Goal: Task Accomplishment & Management: Manage account settings

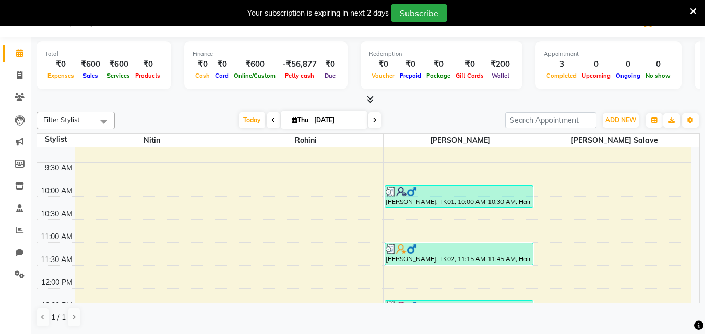
scroll to position [52, 0]
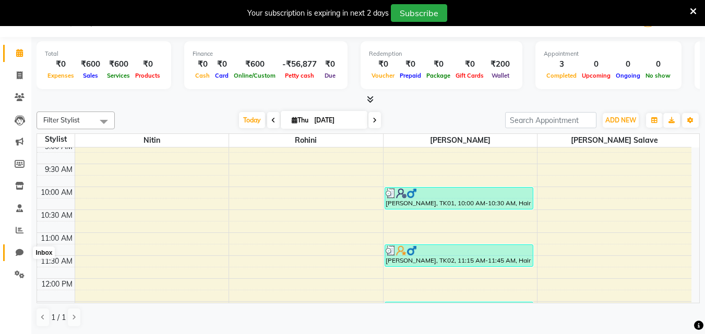
click at [20, 254] on icon at bounding box center [20, 253] width 8 height 8
select select "100"
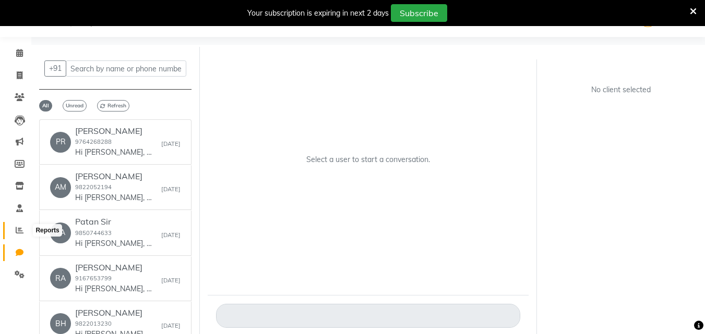
click at [20, 233] on icon at bounding box center [20, 230] width 8 height 8
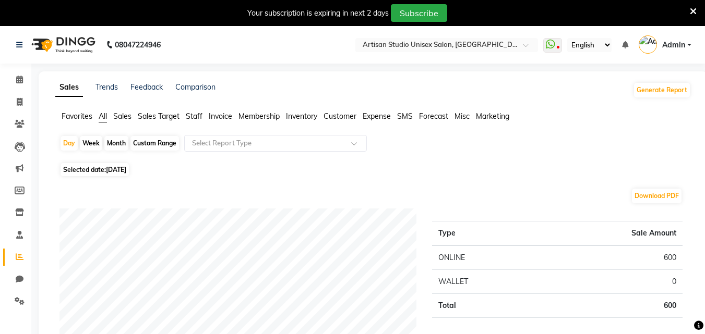
click at [121, 146] on div "Month" at bounding box center [116, 143] width 24 height 15
select select "9"
select select "2025"
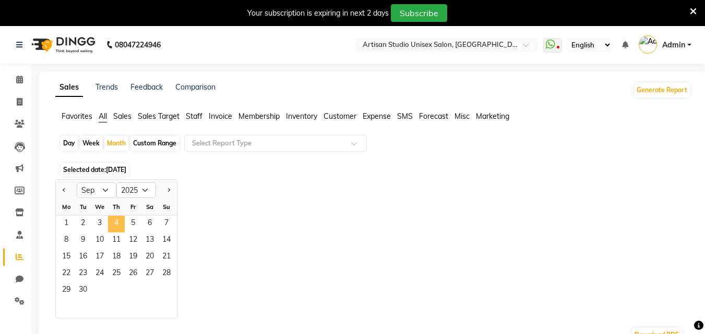
click at [119, 229] on span "4" at bounding box center [116, 224] width 17 height 17
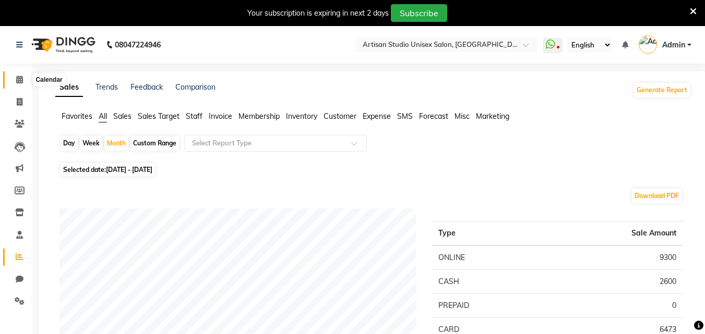
click at [21, 80] on icon at bounding box center [19, 80] width 7 height 8
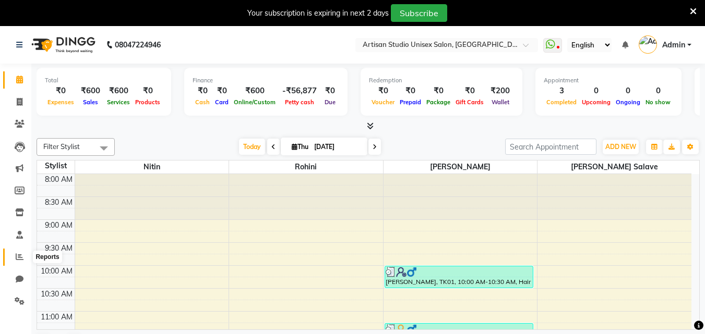
click at [17, 255] on icon at bounding box center [20, 257] width 8 height 8
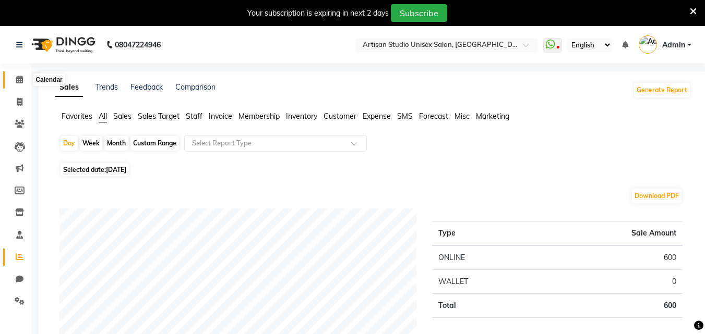
click at [20, 81] on icon at bounding box center [19, 80] width 7 height 8
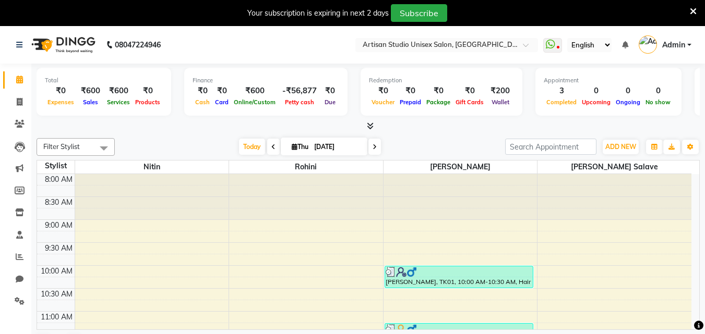
click at [695, 10] on icon at bounding box center [693, 11] width 7 height 9
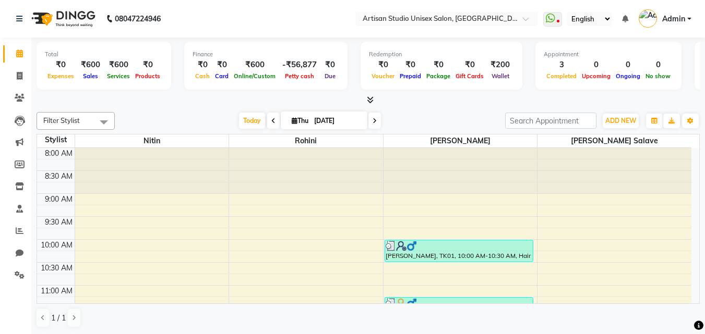
click at [272, 124] on icon at bounding box center [273, 121] width 4 height 6
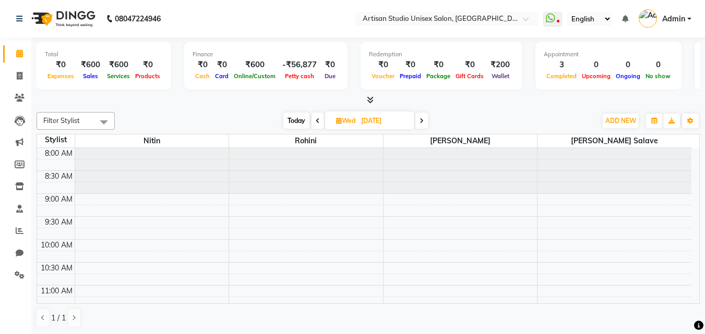
click at [424, 120] on icon at bounding box center [422, 121] width 4 height 6
click at [424, 120] on div "[DATE] [DATE]" at bounding box center [355, 121] width 471 height 16
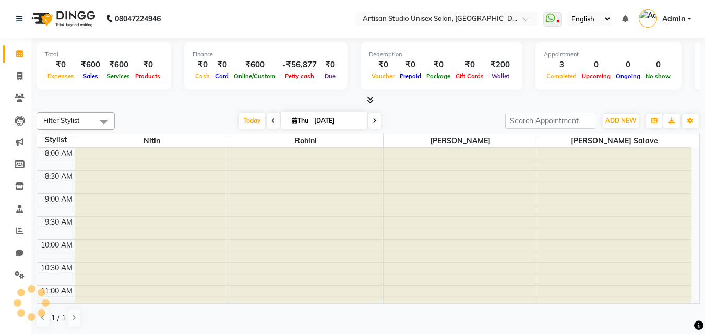
type input "[DATE]"
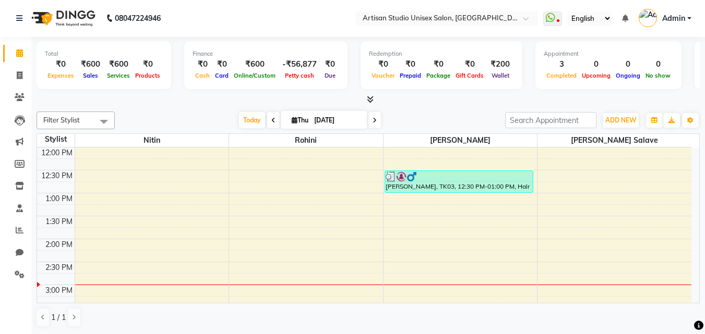
scroll to position [209, 0]
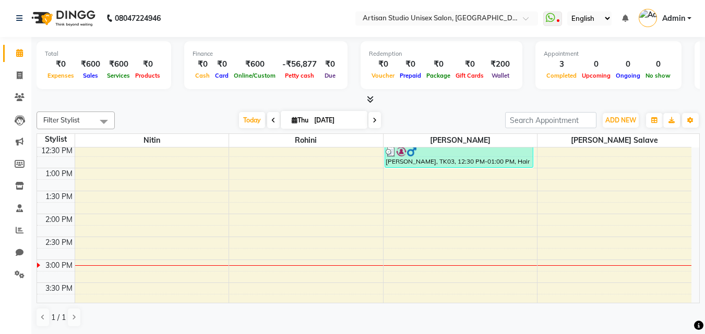
click at [612, 246] on div "8:00 AM 8:30 AM 9:00 AM 9:30 AM 10:00 AM 10:30 AM 11:00 AM 11:30 AM 12:00 PM 12…" at bounding box center [364, 260] width 654 height 642
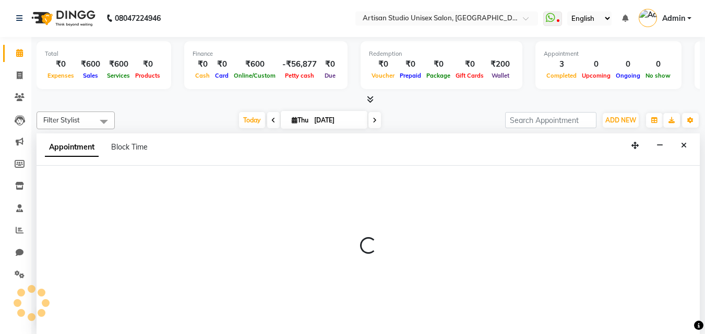
select select "65216"
select select "870"
select select "tentative"
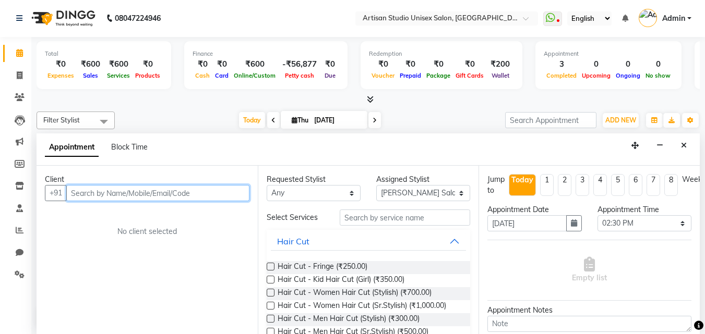
click at [186, 190] on input "text" at bounding box center [157, 193] width 183 height 16
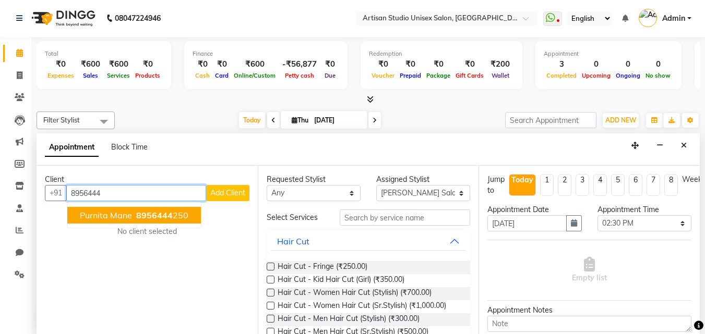
click at [162, 209] on button "Purnita Mane 8956444 250" at bounding box center [134, 215] width 134 height 17
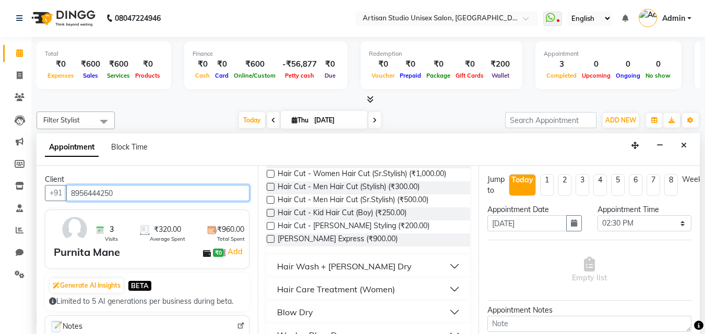
scroll to position [157, 0]
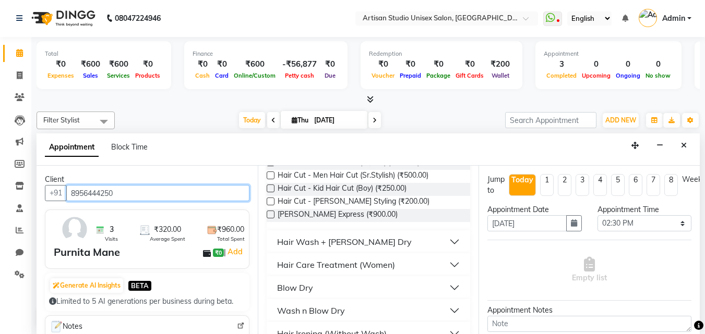
type input "8956444250"
click at [445, 241] on button "Hair Wash + [PERSON_NAME] Dry" at bounding box center [369, 242] width 196 height 19
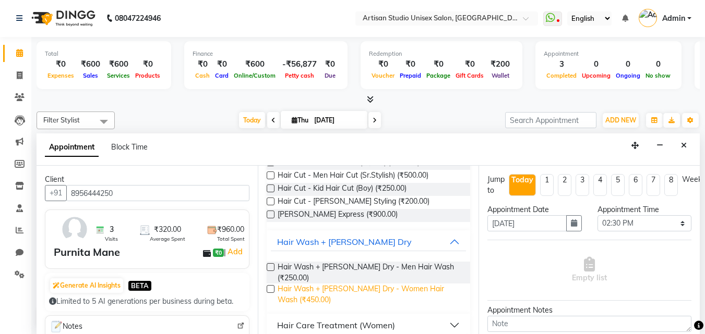
click at [408, 284] on span "Hair Wash + [PERSON_NAME] Dry - Women Hair Wash (₹450.00)" at bounding box center [370, 295] width 185 height 22
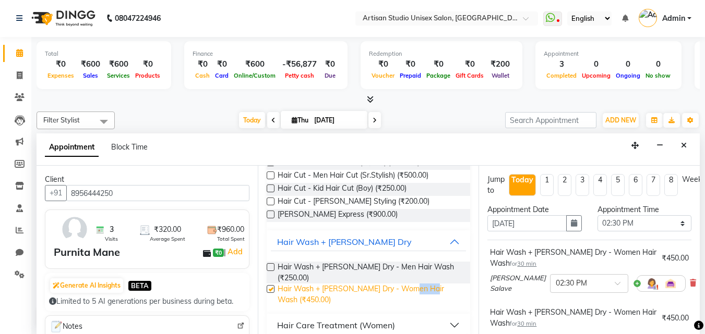
checkbox input "false"
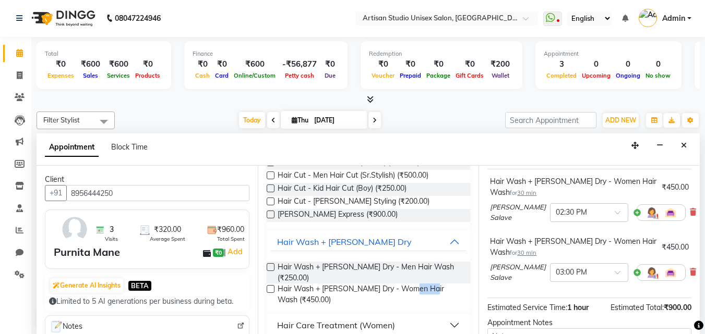
scroll to position [52, 0]
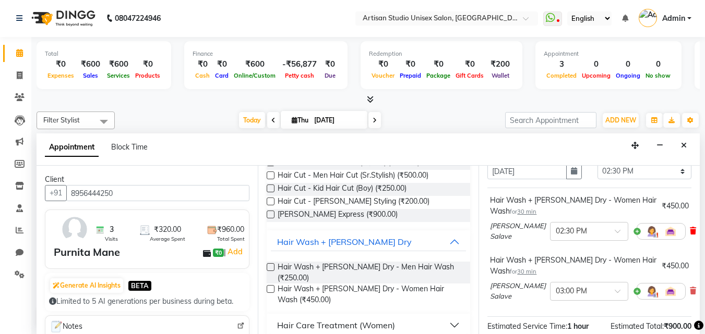
click at [690, 235] on icon at bounding box center [693, 231] width 6 height 7
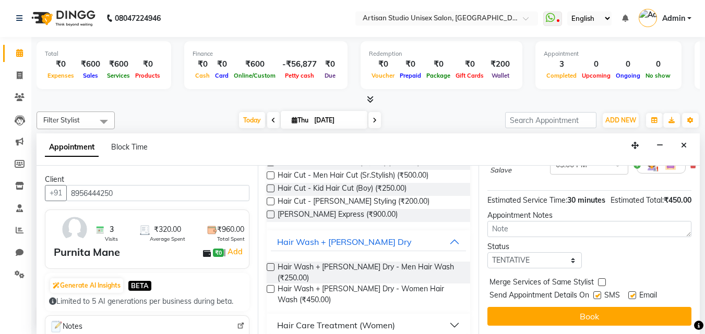
scroll to position [148, 0]
click at [601, 292] on label at bounding box center [597, 296] width 8 height 8
click at [600, 293] on input "checkbox" at bounding box center [596, 296] width 7 height 7
checkbox input "false"
click at [631, 292] on label at bounding box center [632, 296] width 8 height 8
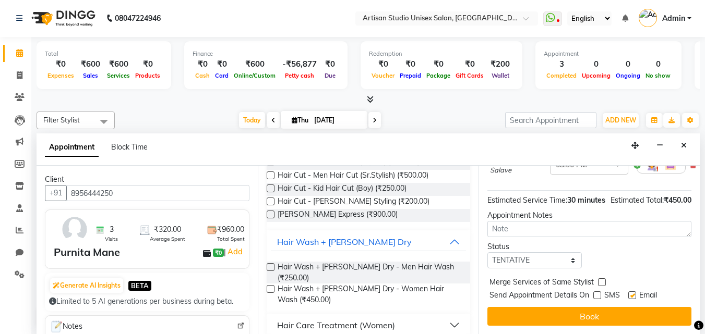
click at [631, 293] on input "checkbox" at bounding box center [631, 296] width 7 height 7
checkbox input "false"
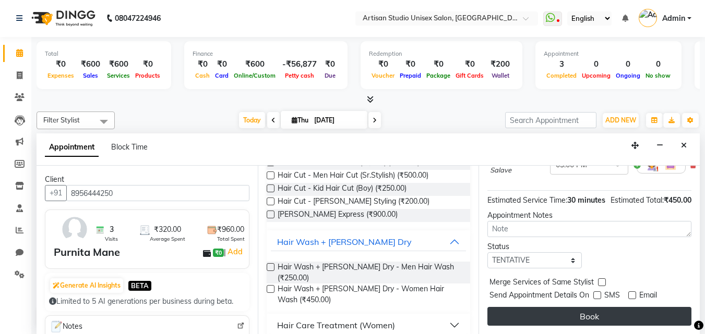
click at [591, 307] on button "Book" at bounding box center [589, 316] width 204 height 19
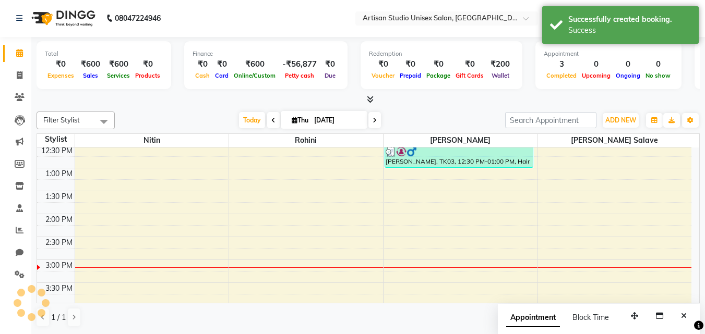
scroll to position [0, 0]
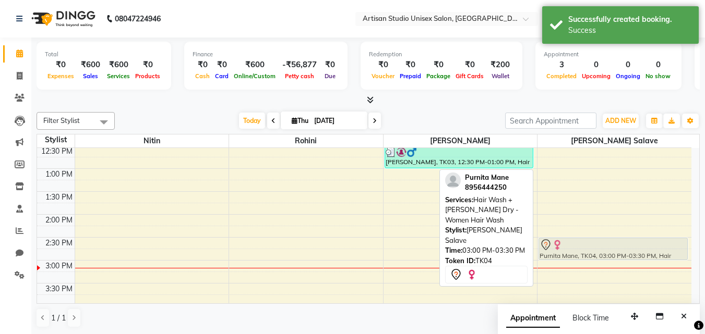
drag, startPoint x: 580, startPoint y: 266, endPoint x: 571, endPoint y: 248, distance: 19.6
click at [571, 248] on div "Purnita Mane, TK04, 03:00 PM-03:30 PM, Hair Wash + [PERSON_NAME] Dry - Women Ha…" at bounding box center [614, 260] width 154 height 642
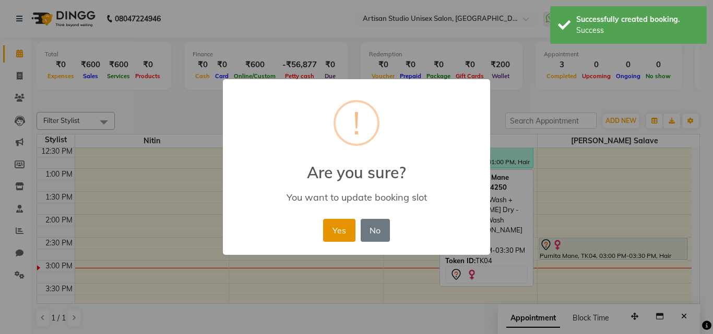
click at [341, 237] on button "Yes" at bounding box center [339, 230] width 32 height 23
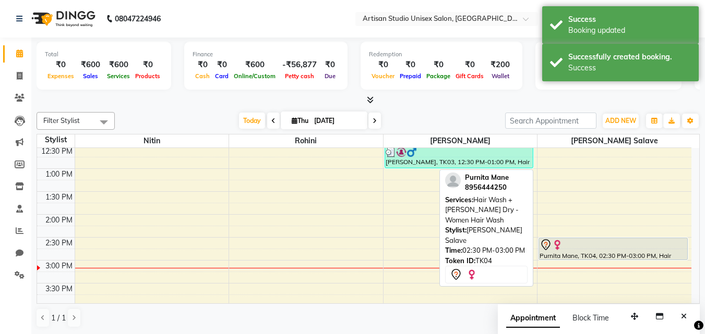
click at [569, 245] on div at bounding box center [613, 245] width 147 height 13
click at [570, 252] on div "Purnita Mane, TK04, 02:30 PM-03:00 PM, Hair Wash + [PERSON_NAME] Dry - Women Ha…" at bounding box center [613, 248] width 148 height 21
select select "7"
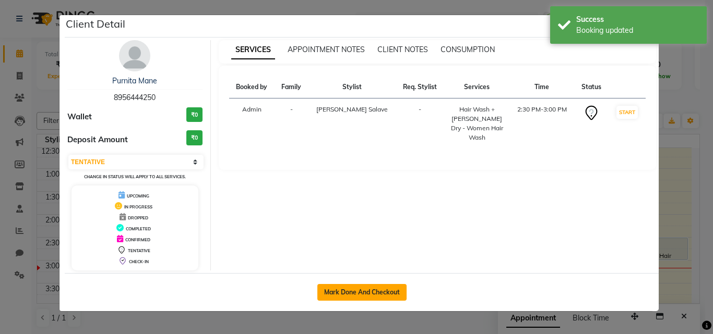
click at [390, 293] on button "Mark Done And Checkout" at bounding box center [361, 292] width 89 height 17
select select "4913"
select select "service"
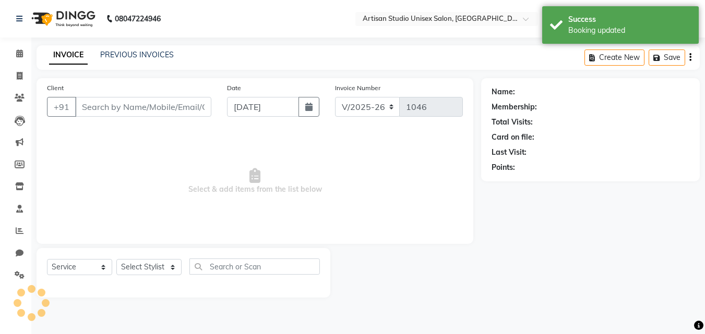
type input "8956444250"
select select "65216"
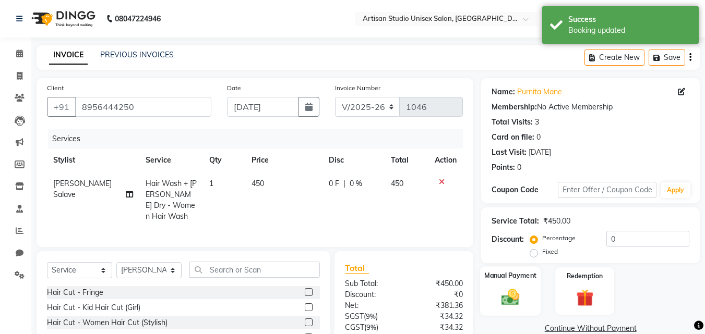
click at [526, 296] on div "Manual Payment" at bounding box center [510, 292] width 61 height 50
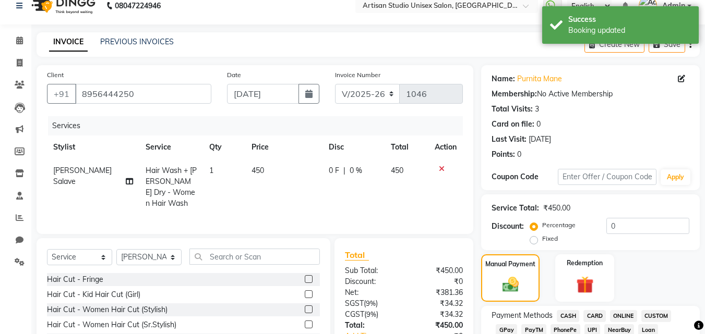
scroll to position [52, 0]
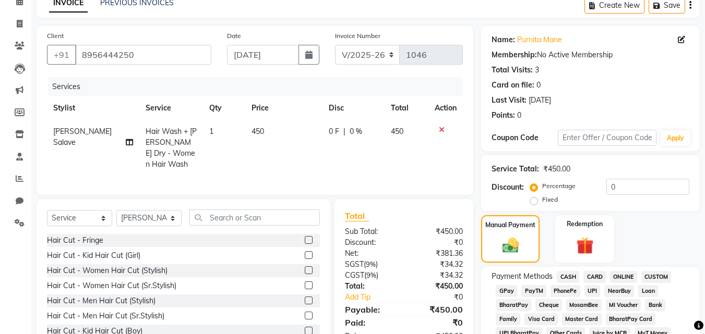
click at [601, 276] on span "CARD" at bounding box center [594, 277] width 22 height 12
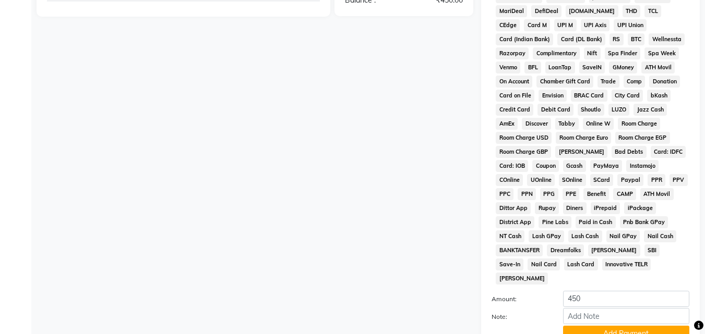
scroll to position [417, 0]
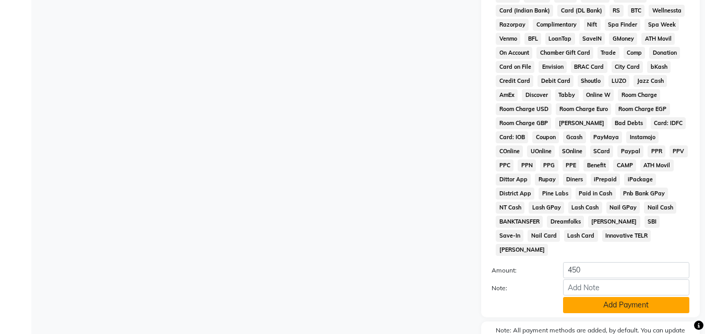
click at [600, 297] on button "Add Payment" at bounding box center [626, 305] width 126 height 16
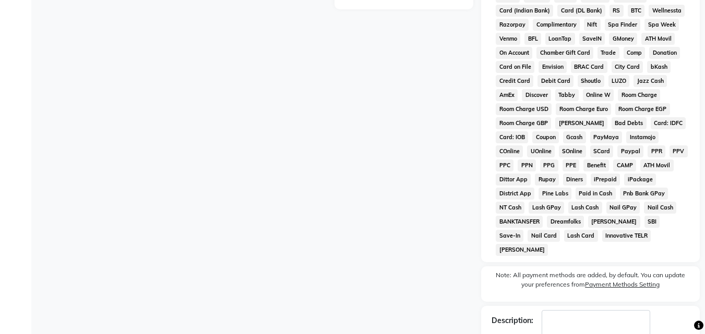
scroll to position [467, 0]
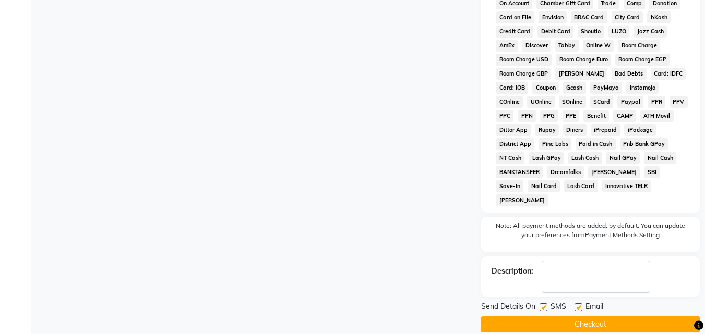
click at [548, 302] on div "SMS" at bounding box center [557, 308] width 35 height 13
click at [546, 304] on label at bounding box center [544, 308] width 8 height 8
click at [546, 305] on input "checkbox" at bounding box center [543, 308] width 7 height 7
checkbox input "false"
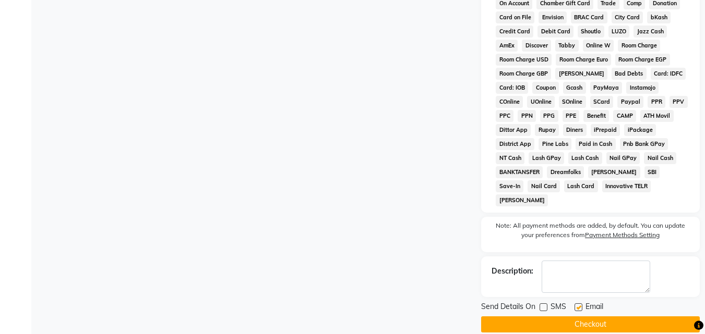
click at [581, 304] on label at bounding box center [578, 308] width 8 height 8
click at [581, 305] on input "checkbox" at bounding box center [577, 308] width 7 height 7
checkbox input "false"
click at [572, 317] on button "Checkout" at bounding box center [590, 325] width 219 height 16
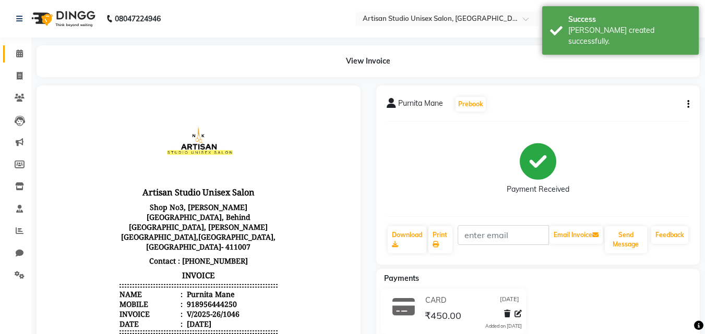
click at [23, 56] on icon at bounding box center [19, 54] width 7 height 8
